Goal: Task Accomplishment & Management: Complete application form

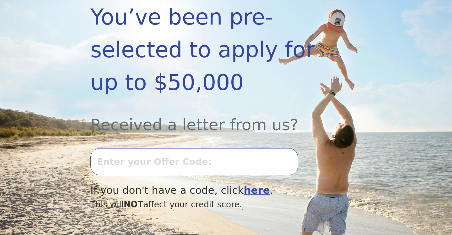
scroll to position [135, 0]
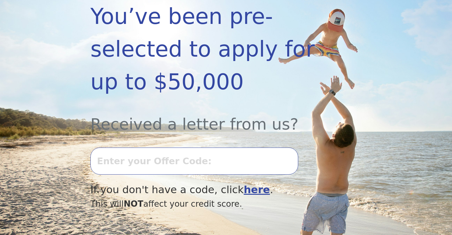
click at [119, 164] on input "text" at bounding box center [194, 160] width 208 height 27
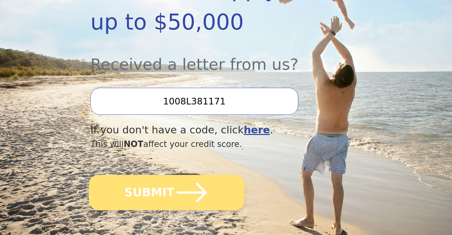
scroll to position [194, 0]
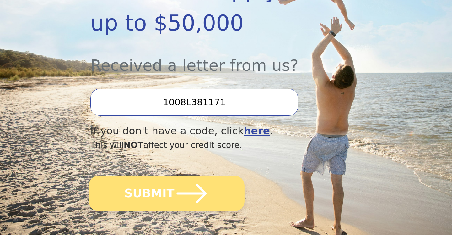
type input "1008L381171"
click at [179, 189] on icon "submit" at bounding box center [192, 193] width 35 height 35
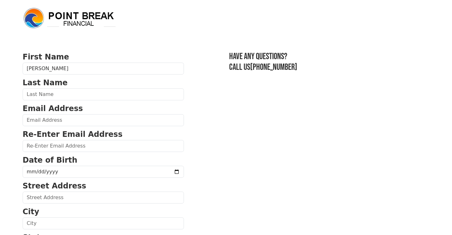
type input "Monica"
type input "Meglasson"
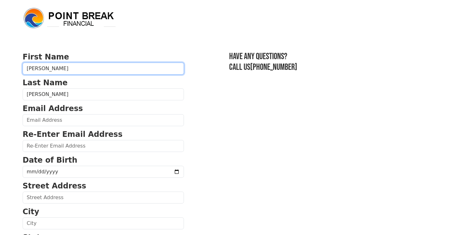
type input "moni_q@me.com"
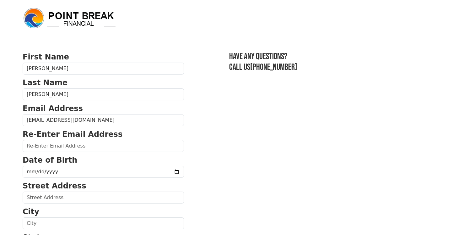
type input "moni_q@me.com"
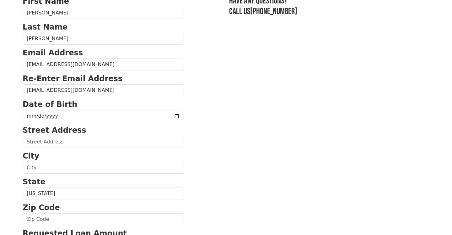
scroll to position [58, 0]
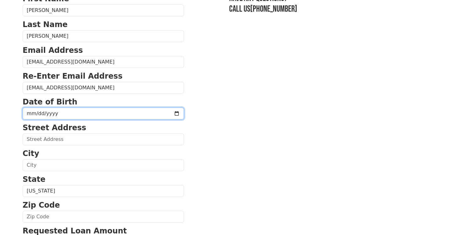
click at [31, 112] on input "date" at bounding box center [103, 113] width 161 height 12
click at [38, 113] on input "date" at bounding box center [103, 113] width 161 height 12
click at [49, 112] on input "date" at bounding box center [103, 113] width 161 height 12
type input "1969-05-23"
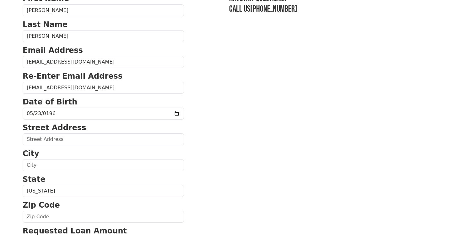
click at [190, 159] on section "First Name Monica Last Name Meglasson Email Address moni_q@me.com Re-Enter Emai…" at bounding box center [226, 217] width 407 height 448
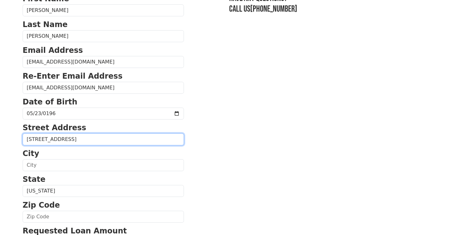
type input "256 NW St Helens Pl"
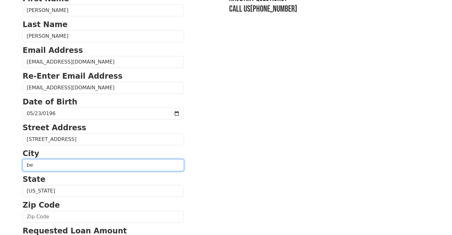
type input "b"
type input "Bend"
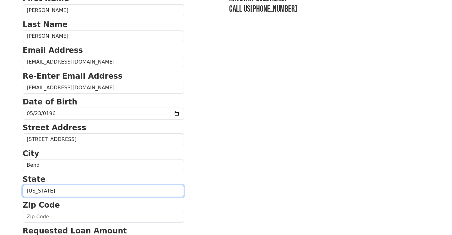
select select "OR"
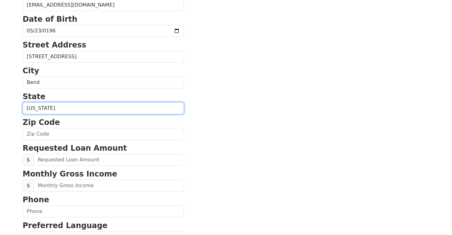
scroll to position [141, 0]
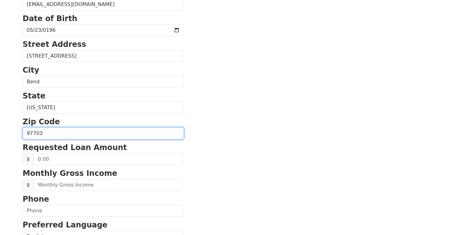
type input "97703"
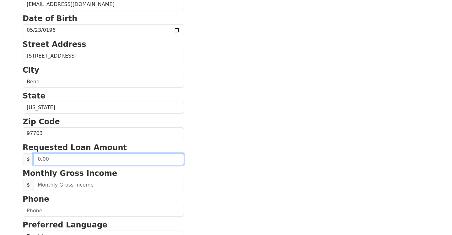
click at [48, 160] on input "text" at bounding box center [109, 159] width 150 height 12
type input "6.00"
type input "40,000.00"
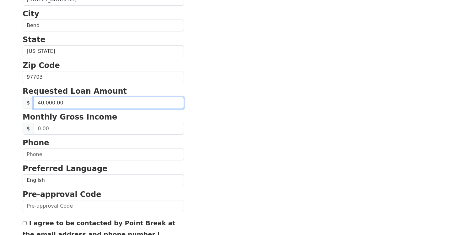
scroll to position [198, 0]
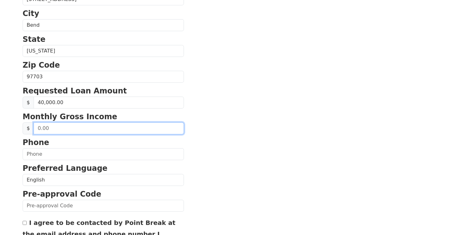
click at [38, 125] on input "text" at bounding box center [109, 128] width 150 height 12
type input "6,000.00"
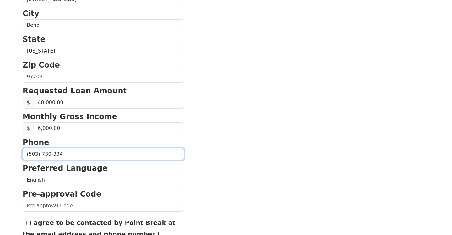
type input "(503) 730-3346"
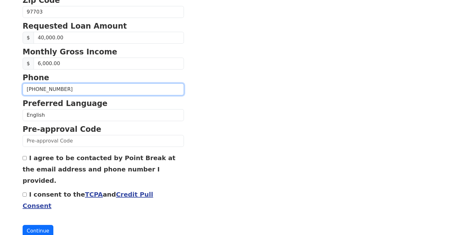
scroll to position [263, 0]
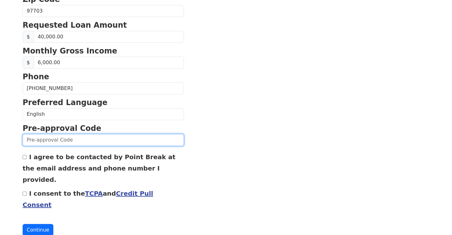
click at [33, 143] on input "text" at bounding box center [103, 140] width 161 height 12
type input "1008L-381171"
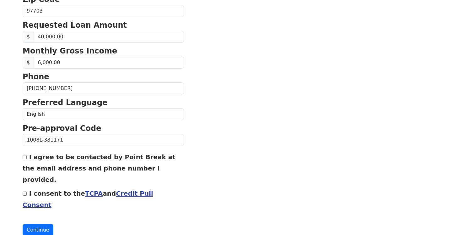
click at [24, 155] on div "I agree to be contacted by Point Break at the email address and phone number I …" at bounding box center [103, 168] width 161 height 34
click at [26, 157] on input "I agree to be contacted by Point Break at the email address and phone number I …" at bounding box center [25, 157] width 4 height 4
checkbox input "true"
click at [24, 191] on input "I consent to the TCPA and Credit Pull Consent" at bounding box center [25, 193] width 4 height 4
checkbox input "true"
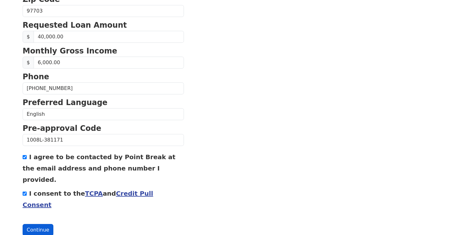
click at [35, 224] on button "Continue" at bounding box center [38, 230] width 31 height 12
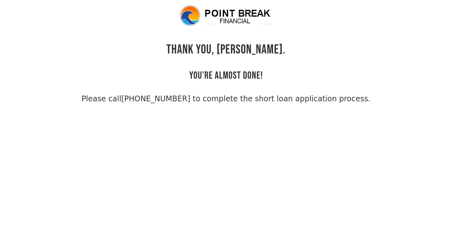
scroll to position [15, 0]
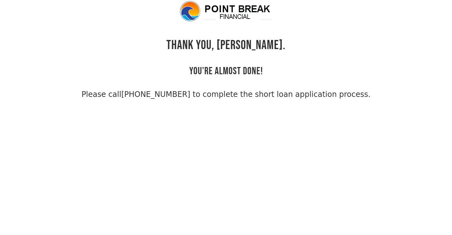
click at [35, 213] on body "THANK YOU, Monica. YOU'RE ALMOST DONE! Please call (855) 202-9500 to complete t…" at bounding box center [226, 117] width 452 height 235
